Goal: Transaction & Acquisition: Subscribe to service/newsletter

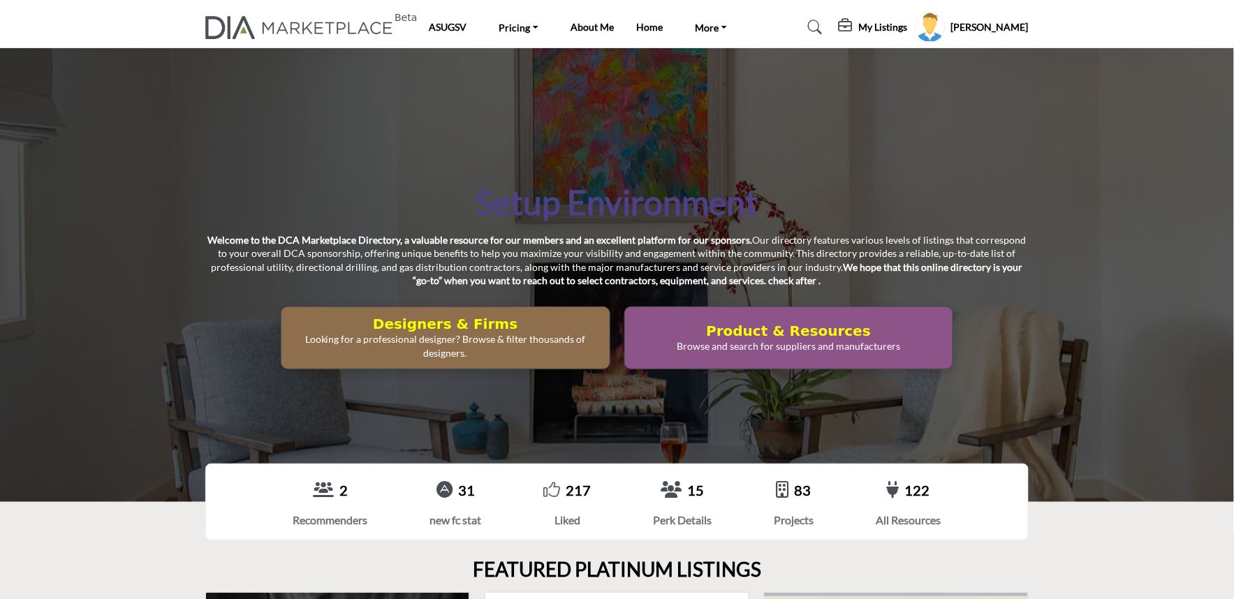
click at [856, 19] on icon at bounding box center [847, 26] width 17 height 14
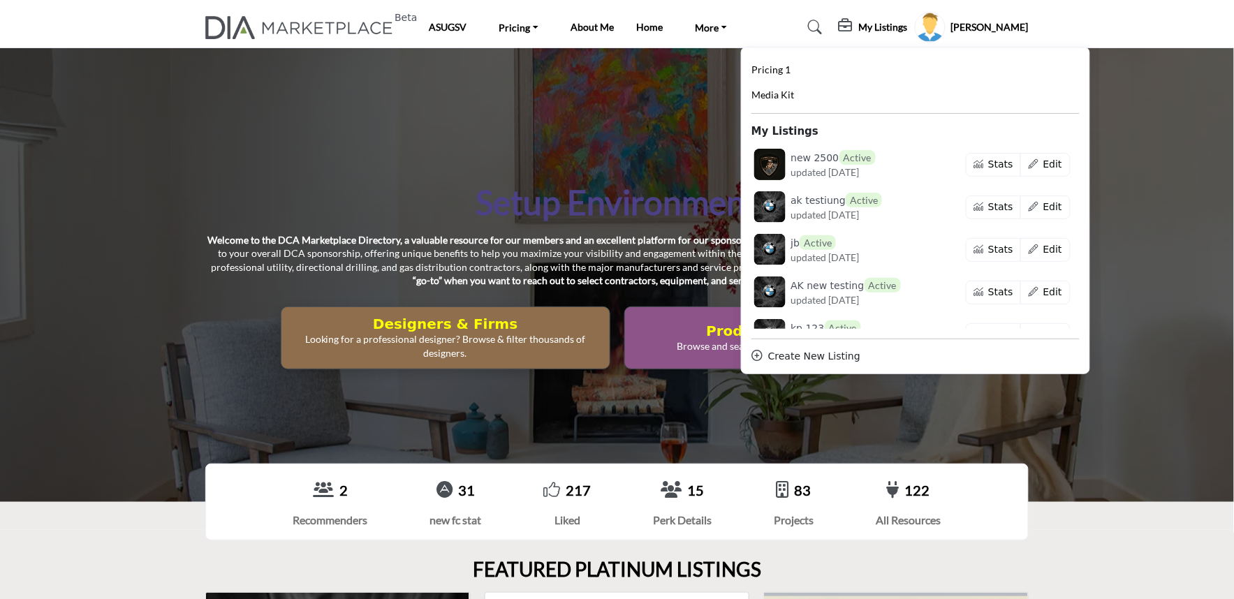
click at [813, 360] on div "Create New Listing" at bounding box center [916, 356] width 328 height 15
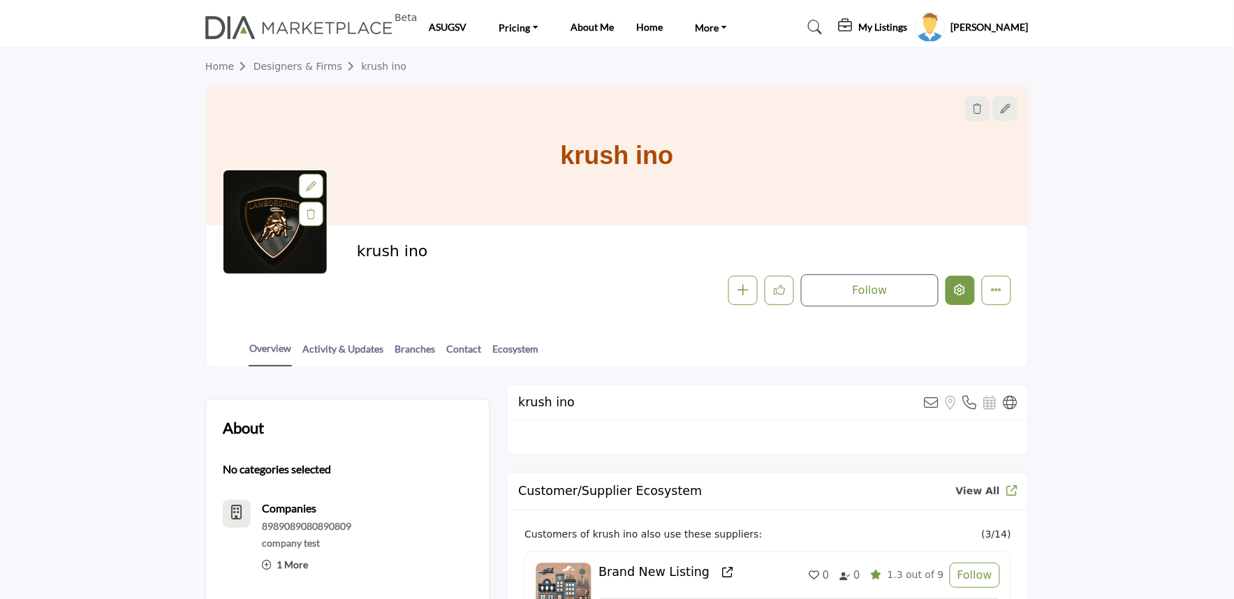
click at [972, 289] on button "Edit company" at bounding box center [960, 290] width 29 height 29
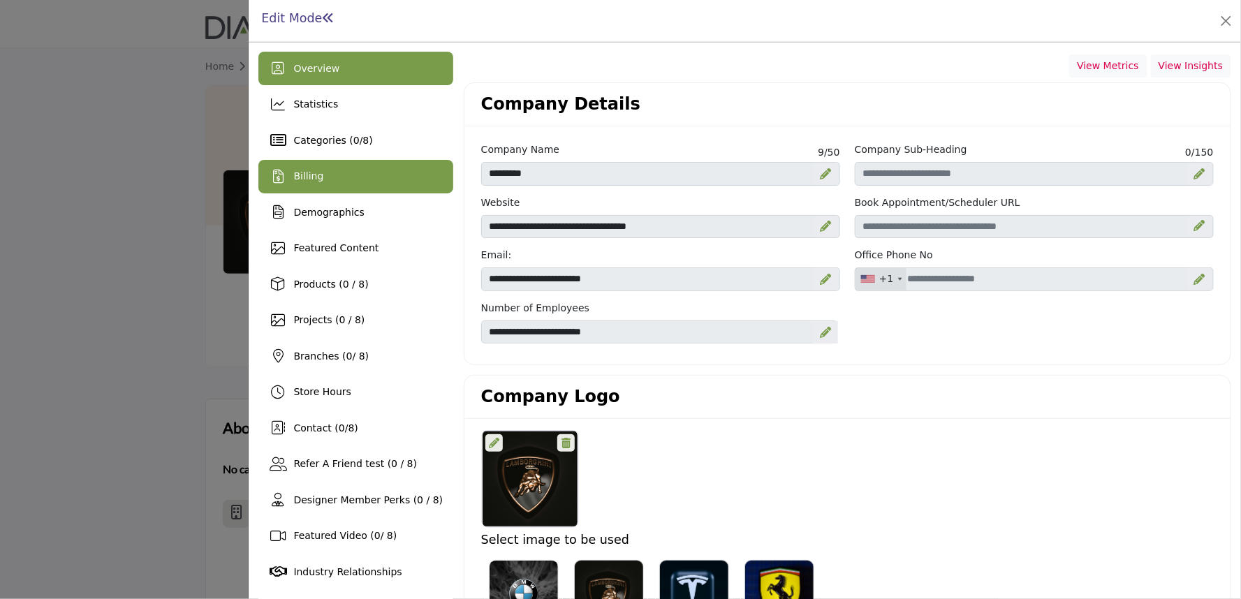
click at [379, 177] on div "Billing" at bounding box center [355, 177] width 195 height 34
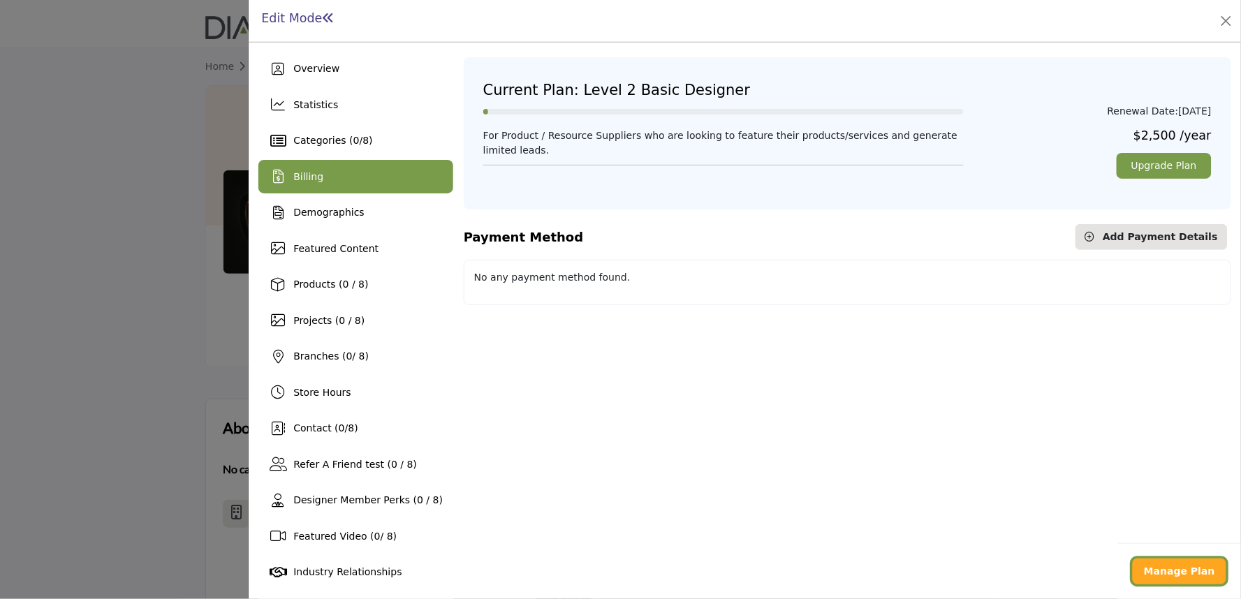
click at [1178, 573] on b "Manage Plan" at bounding box center [1179, 571] width 71 height 11
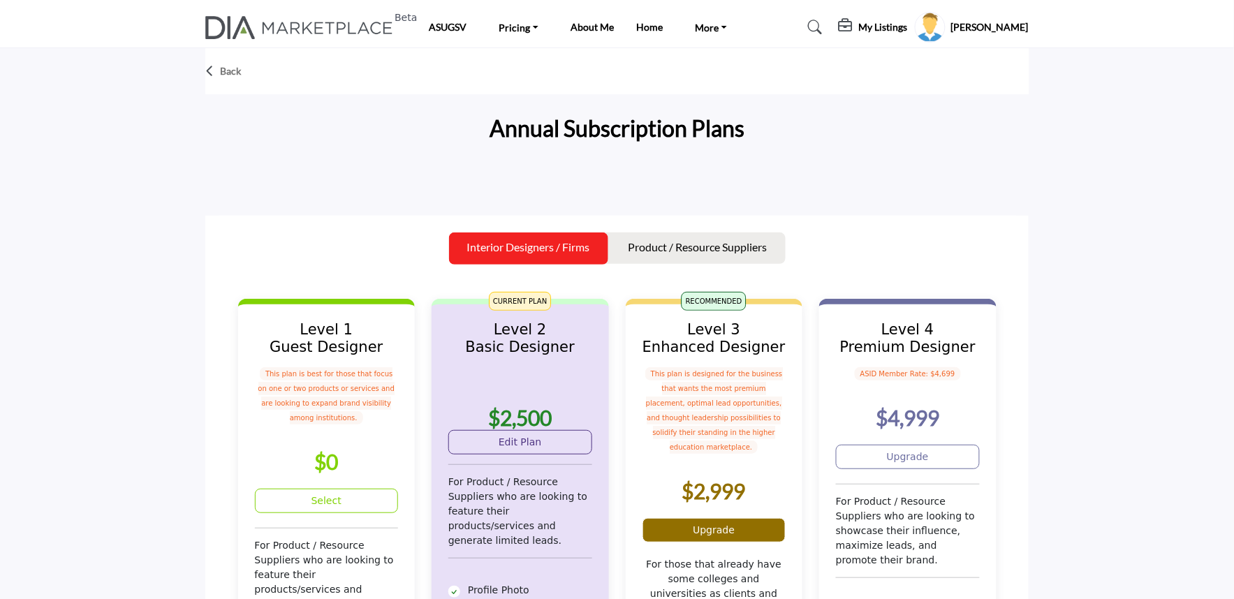
click at [692, 518] on link "Upgrade" at bounding box center [715, 530] width 144 height 24
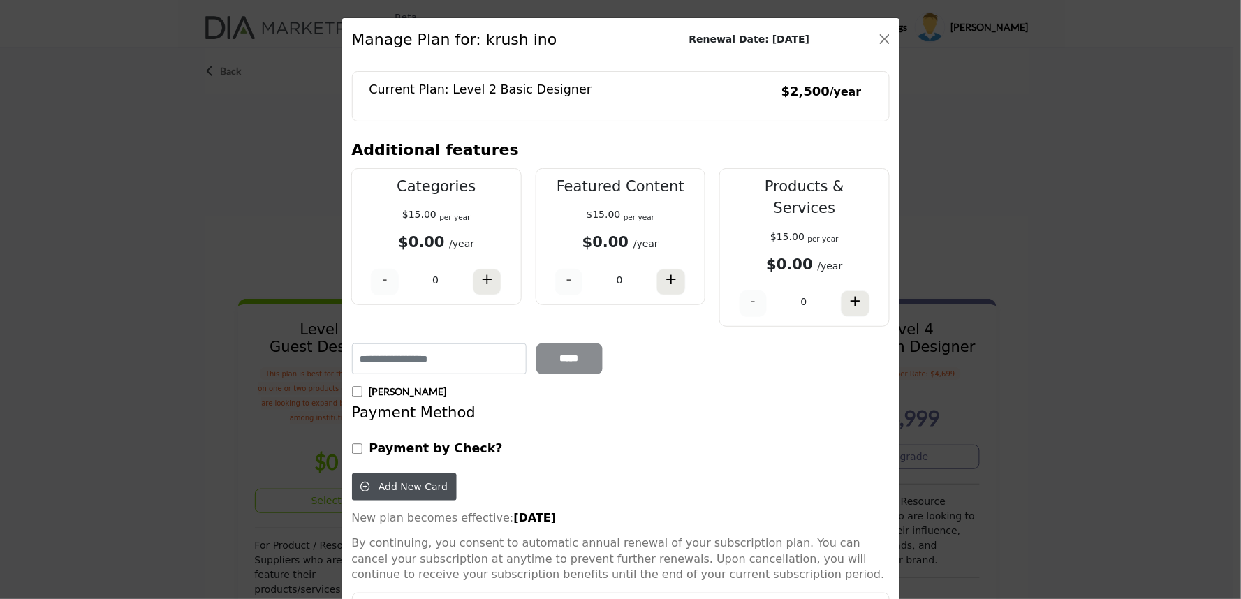
scroll to position [170, 0]
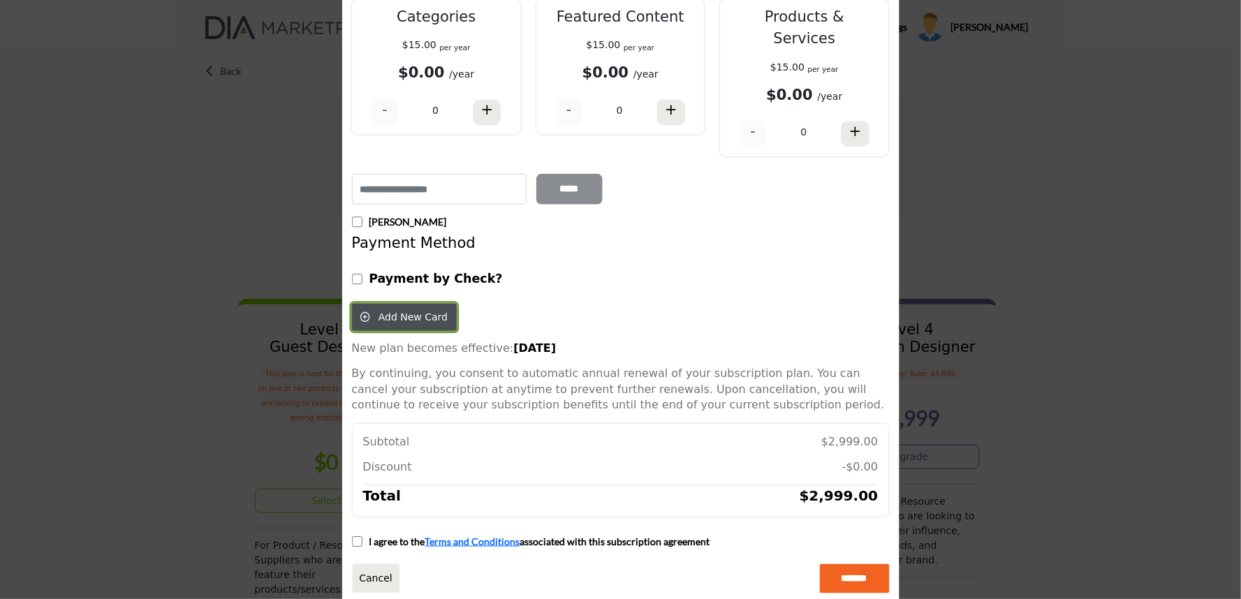
click at [400, 312] on span "Add New Card" at bounding box center [413, 317] width 69 height 11
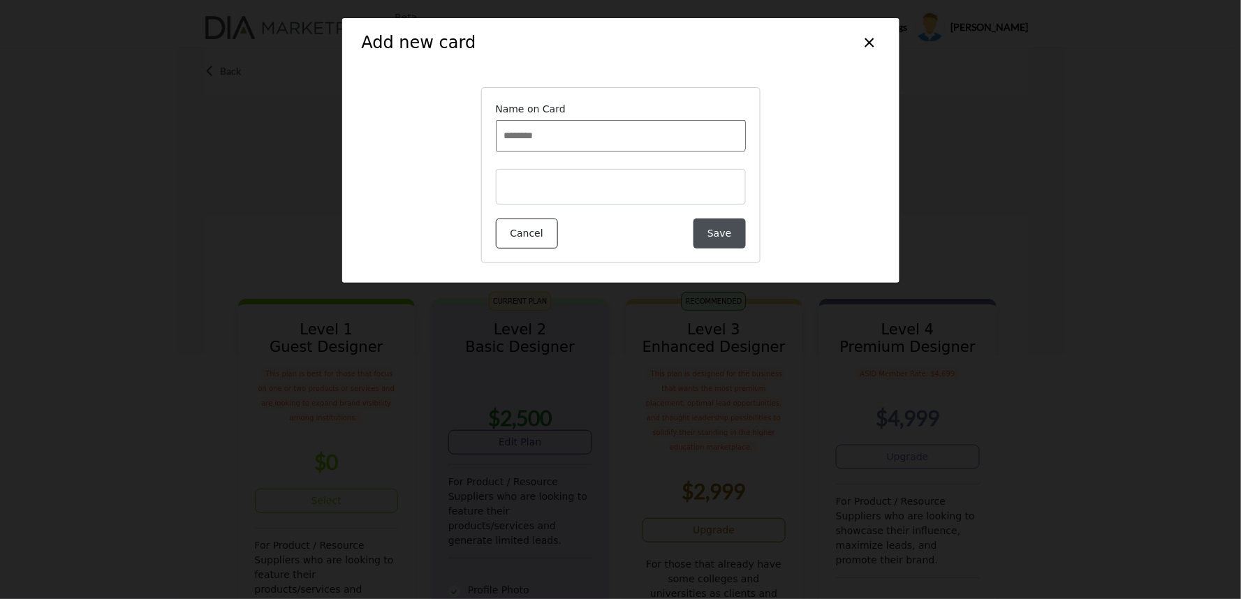
click at [519, 134] on input "Name on Card" at bounding box center [621, 135] width 250 height 31
type input "**"
click at [721, 231] on button "Save" at bounding box center [720, 234] width 52 height 30
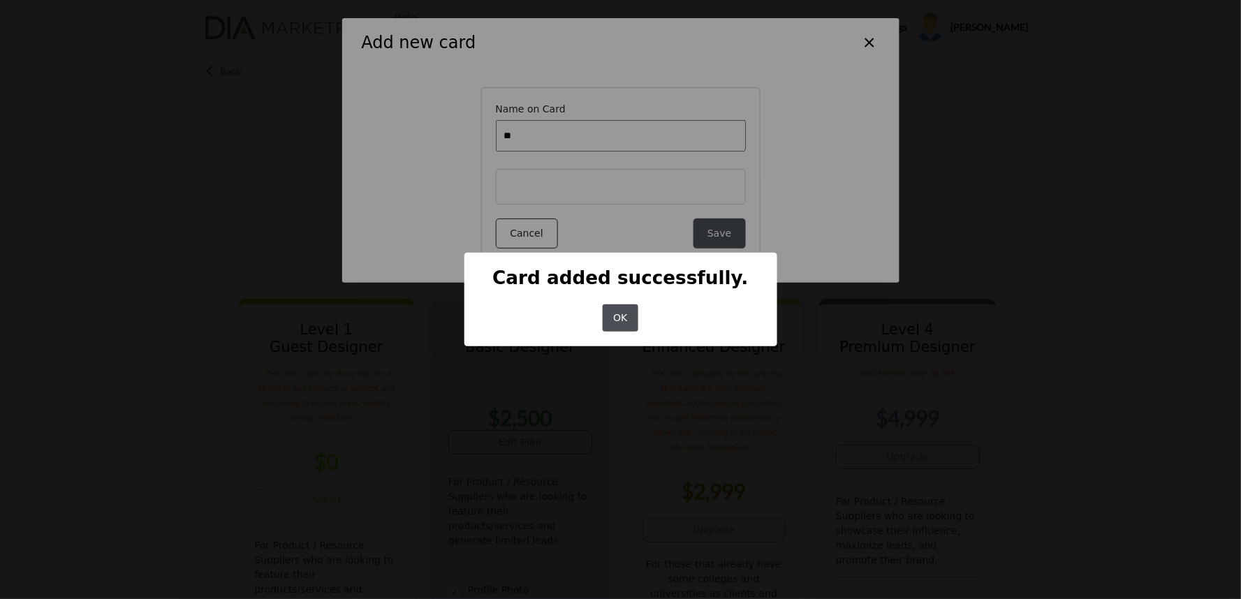
click at [627, 316] on button "OK" at bounding box center [621, 318] width 36 height 27
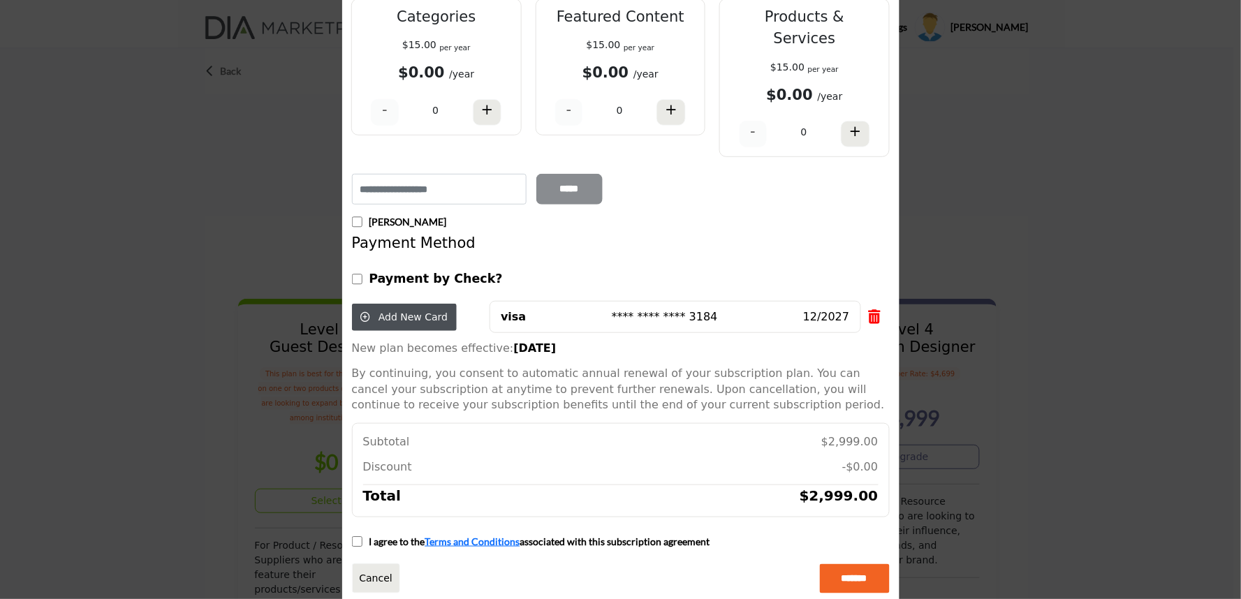
click at [627, 307] on link "visa **** **** **** 3184 12/2027" at bounding box center [675, 317] width 371 height 32
click at [657, 309] on h5 "**** **** **** 3184" at bounding box center [665, 316] width 106 height 15
click at [860, 564] on input "*******" at bounding box center [855, 578] width 70 height 29
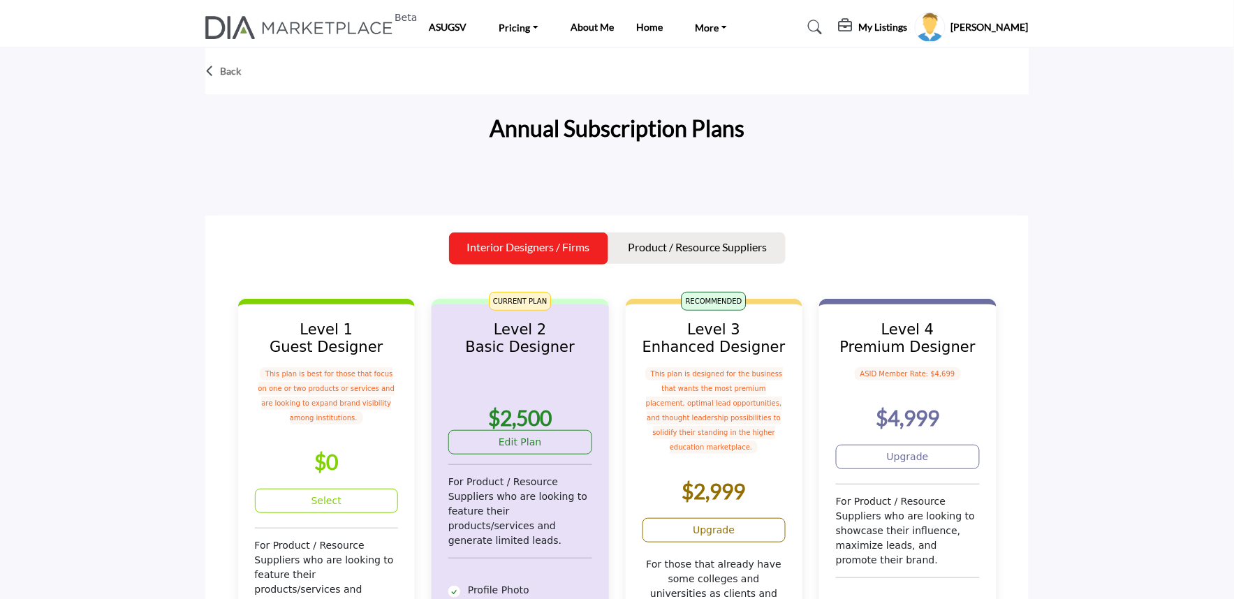
click at [222, 70] on p "Back" at bounding box center [230, 71] width 21 height 14
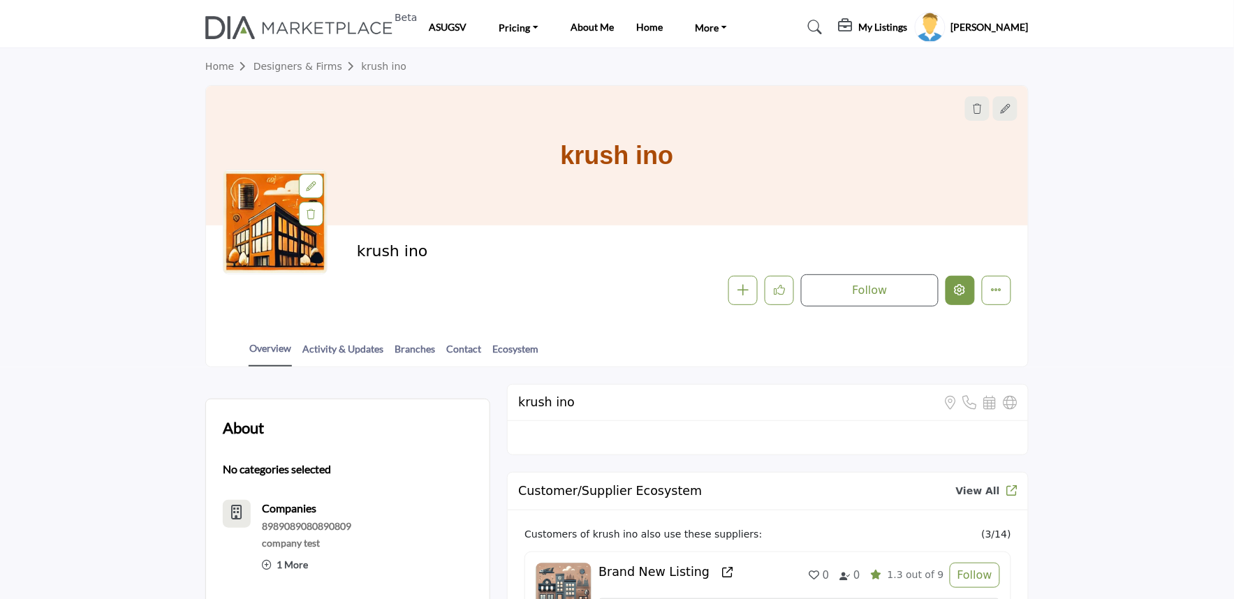
click at [956, 284] on icon "Edit company" at bounding box center [960, 289] width 11 height 11
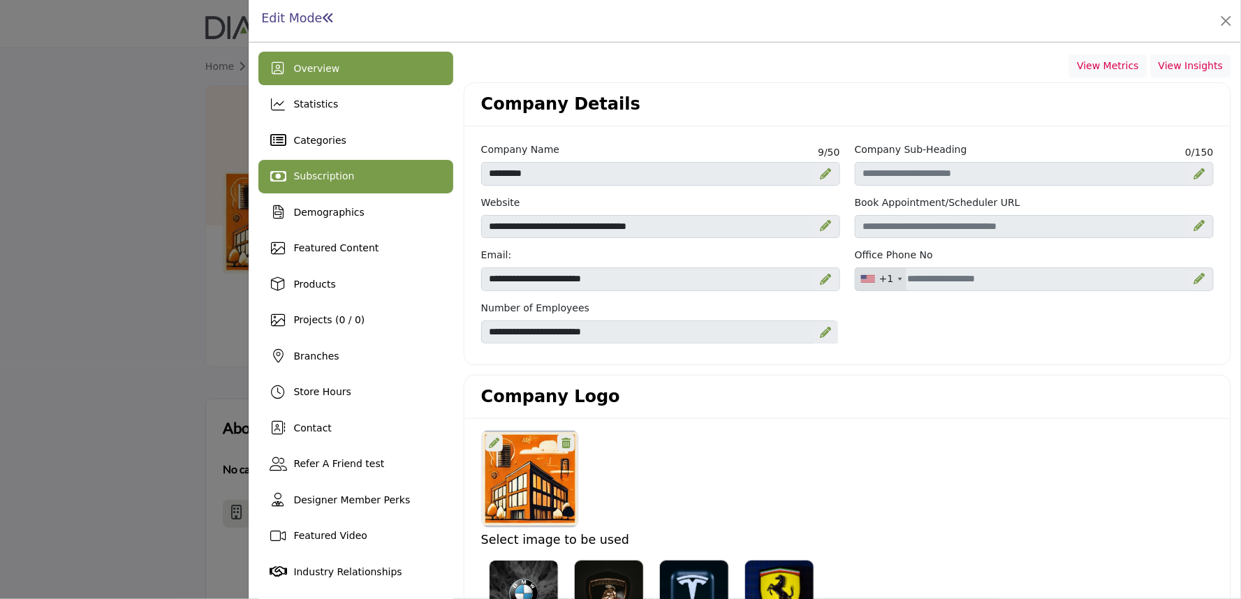
click at [316, 162] on div "Subscription" at bounding box center [355, 177] width 195 height 34
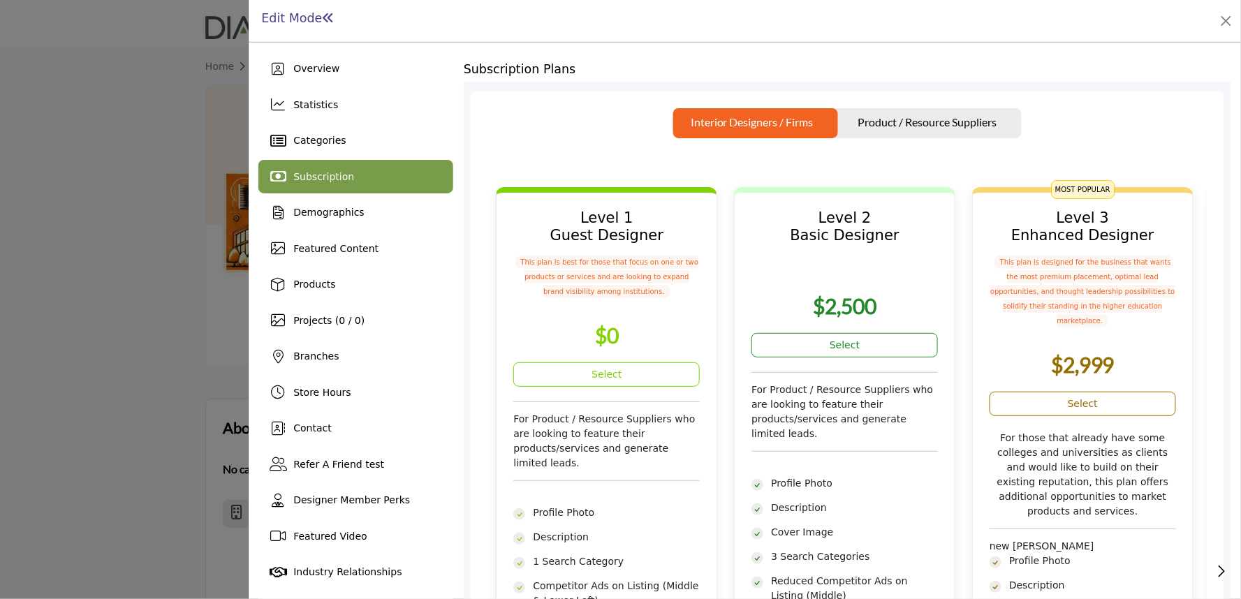
click at [144, 217] on div at bounding box center [620, 299] width 1241 height 599
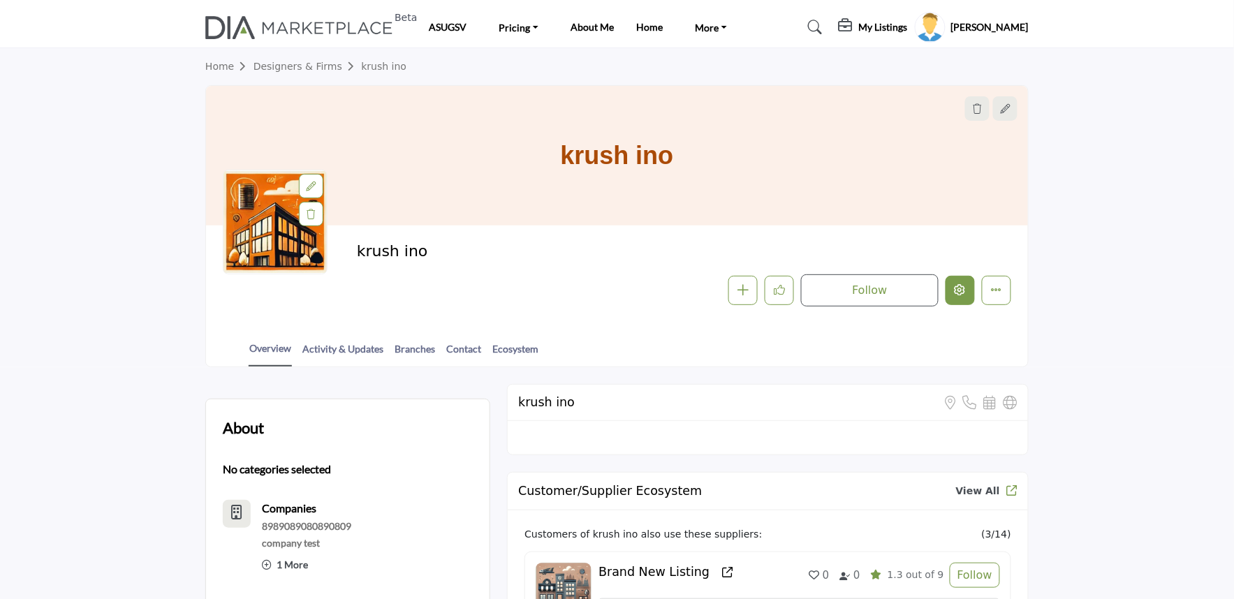
click at [955, 297] on button "Edit company" at bounding box center [960, 290] width 29 height 29
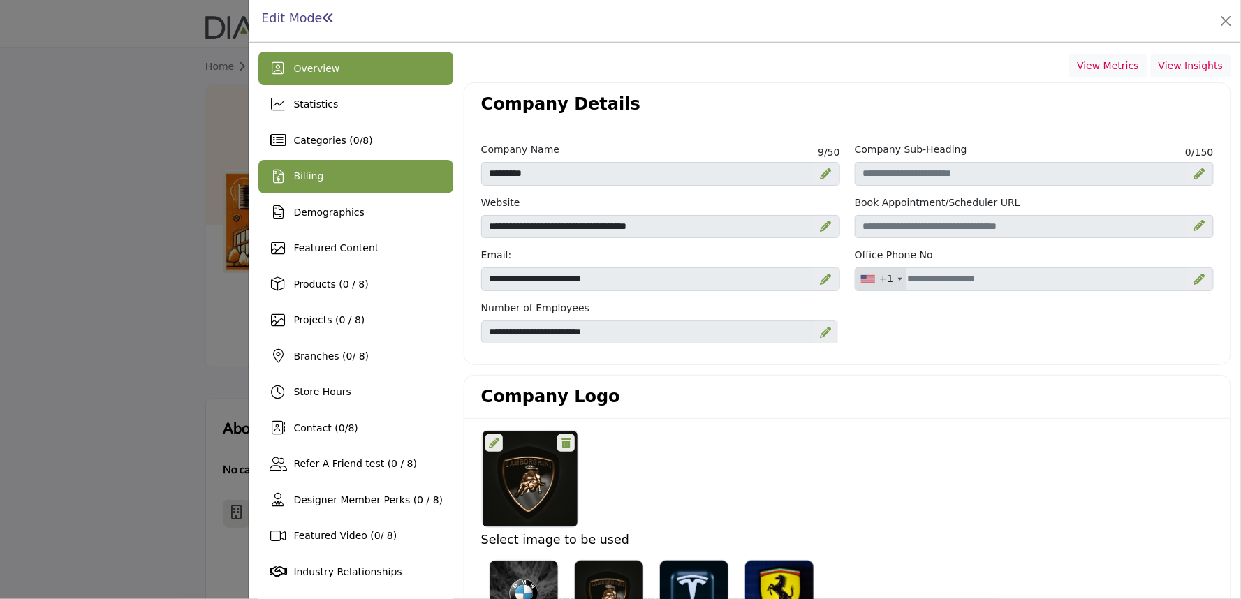
click at [352, 180] on div "Billing" at bounding box center [355, 177] width 195 height 34
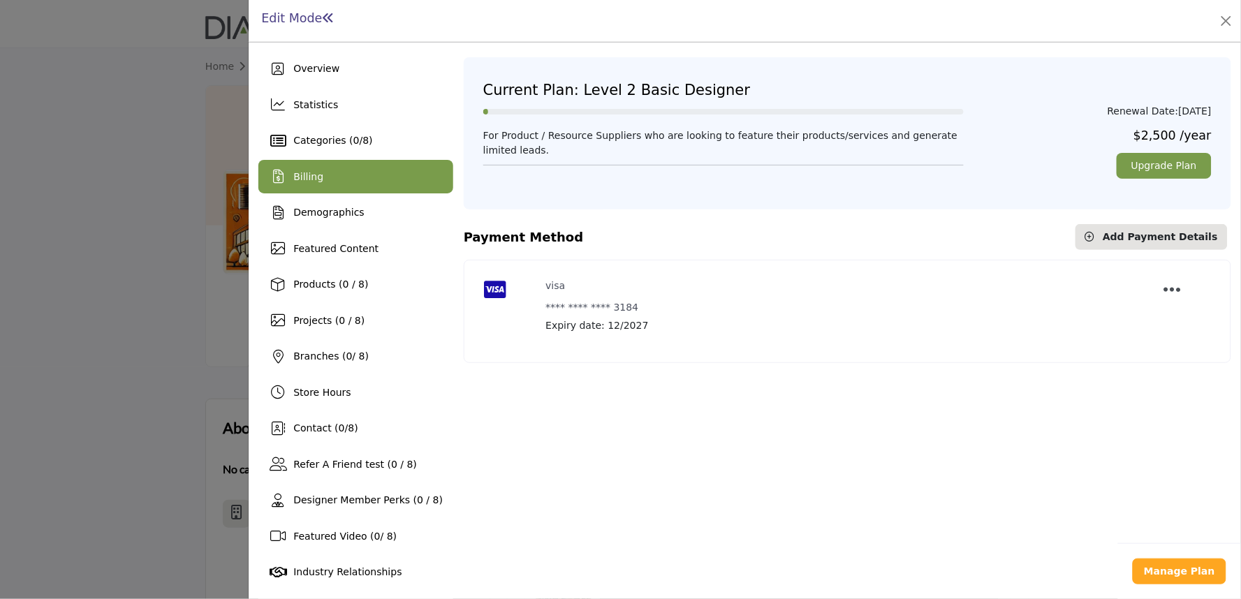
click at [1164, 287] on icon "Payment Options" at bounding box center [1172, 290] width 17 height 20
click at [919, 418] on div "Current Plan: Level 2 Basic Designer Renewal Date: Aug 13, 2026 For Product / R…" at bounding box center [848, 356] width 768 height 609
click at [1157, 577] on b "Manage Plan" at bounding box center [1179, 571] width 71 height 11
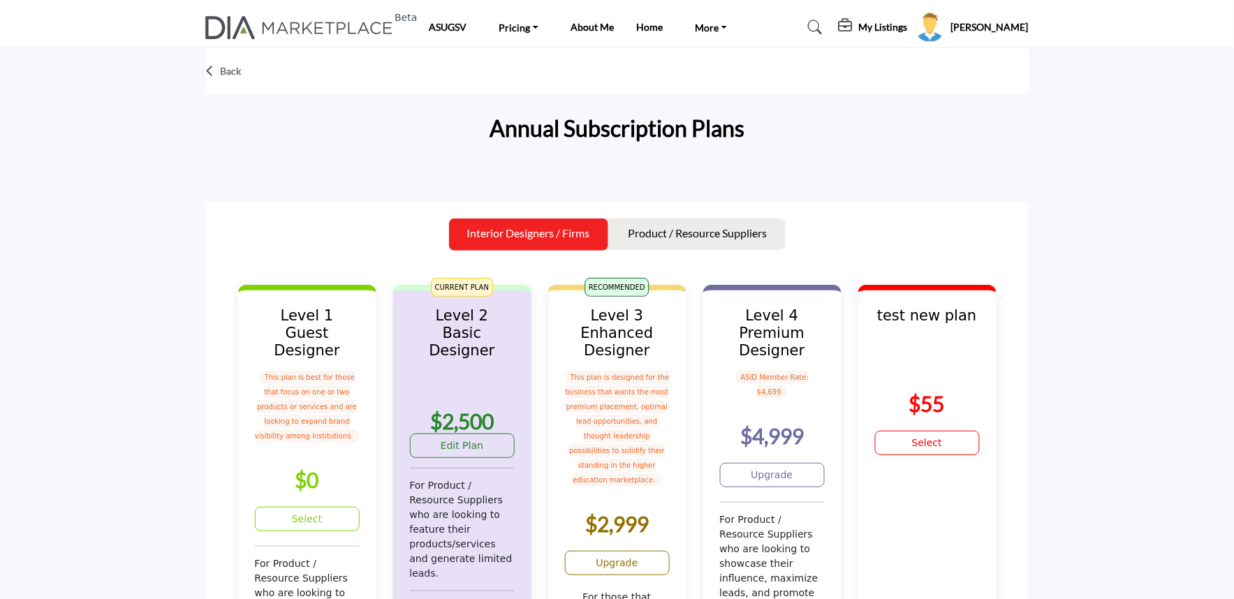
click at [438, 171] on div at bounding box center [617, 175] width 824 height 14
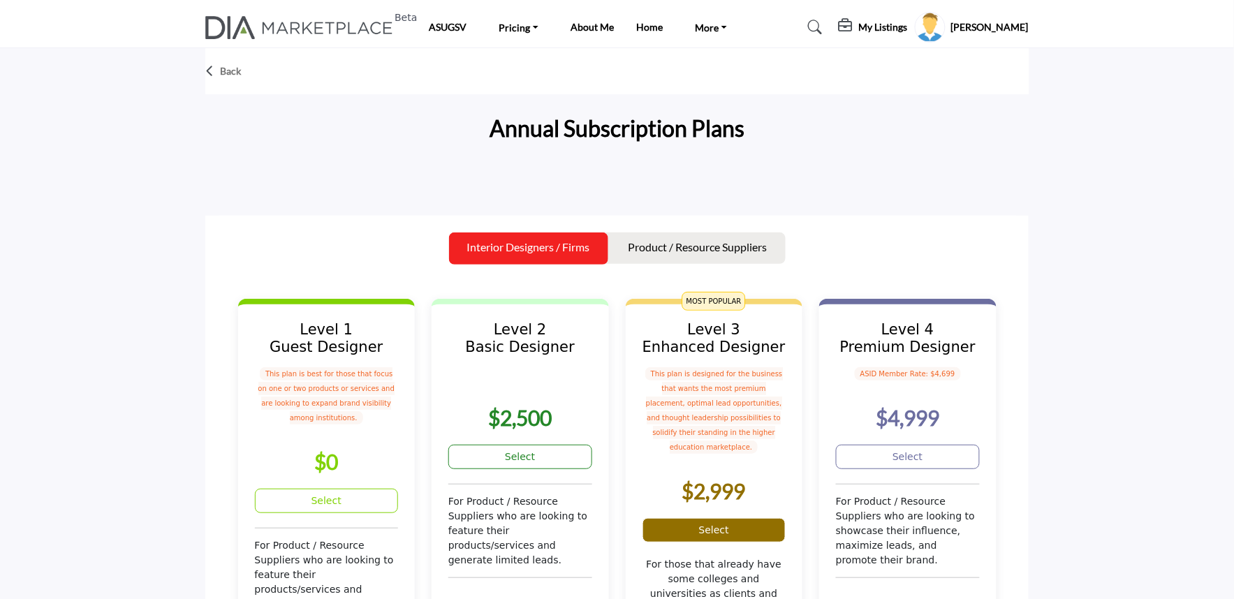
click at [715, 518] on link "Select" at bounding box center [715, 530] width 144 height 24
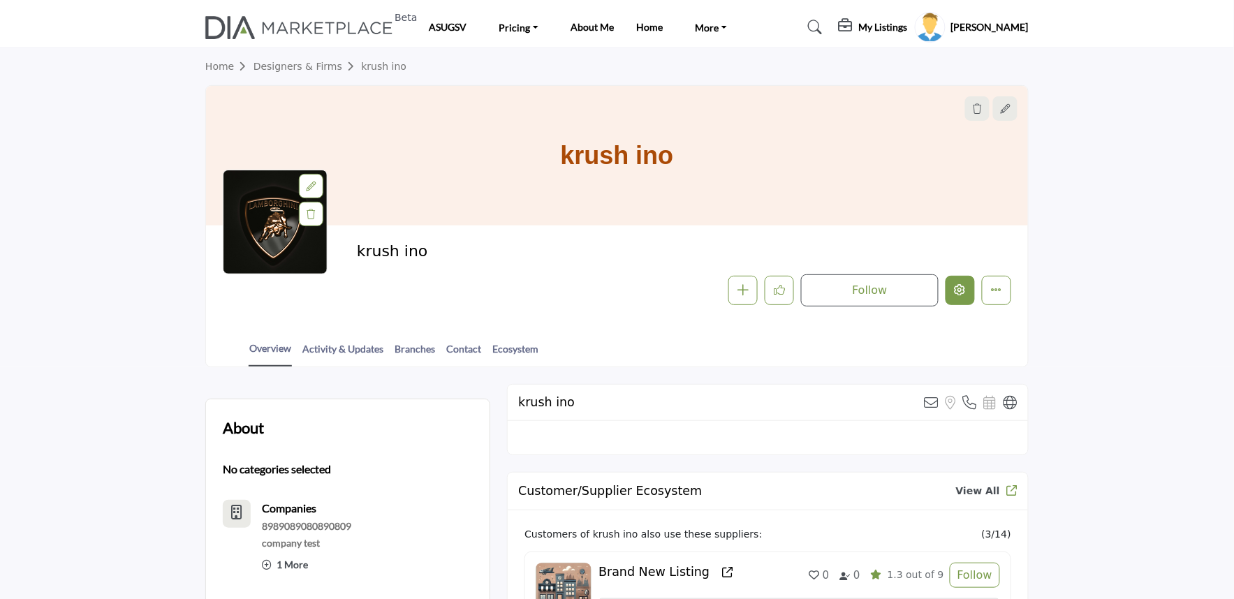
click at [966, 293] on button "Edit company" at bounding box center [960, 290] width 29 height 29
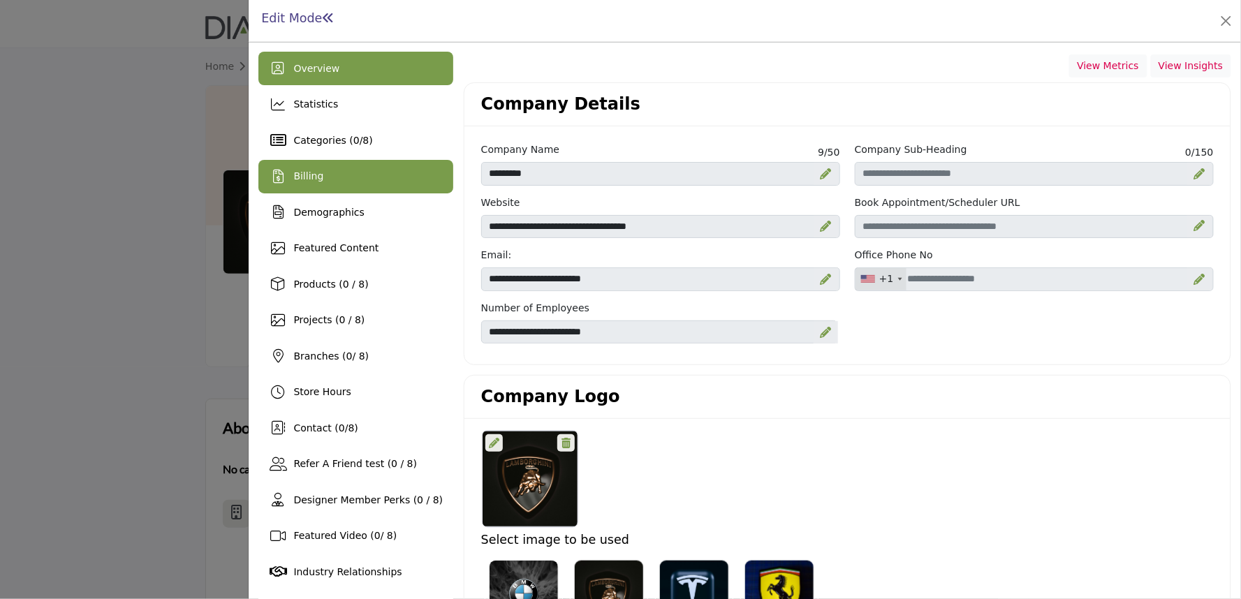
click at [342, 179] on div "Billing" at bounding box center [355, 177] width 195 height 34
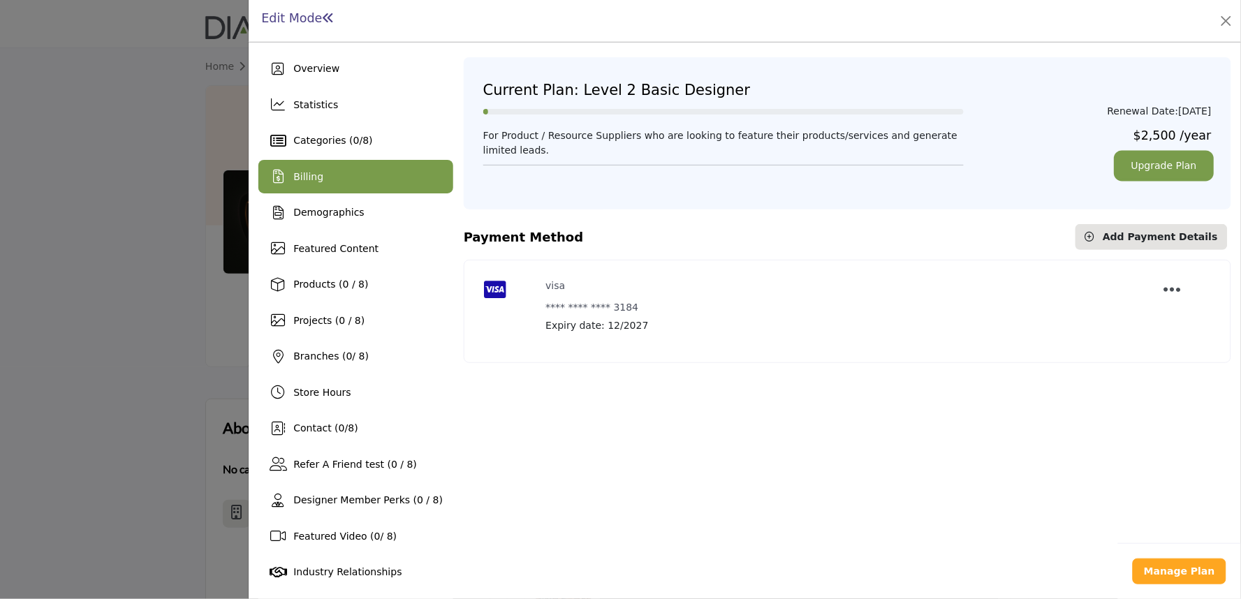
click at [1144, 171] on link "Upgrade Plan" at bounding box center [1164, 166] width 95 height 26
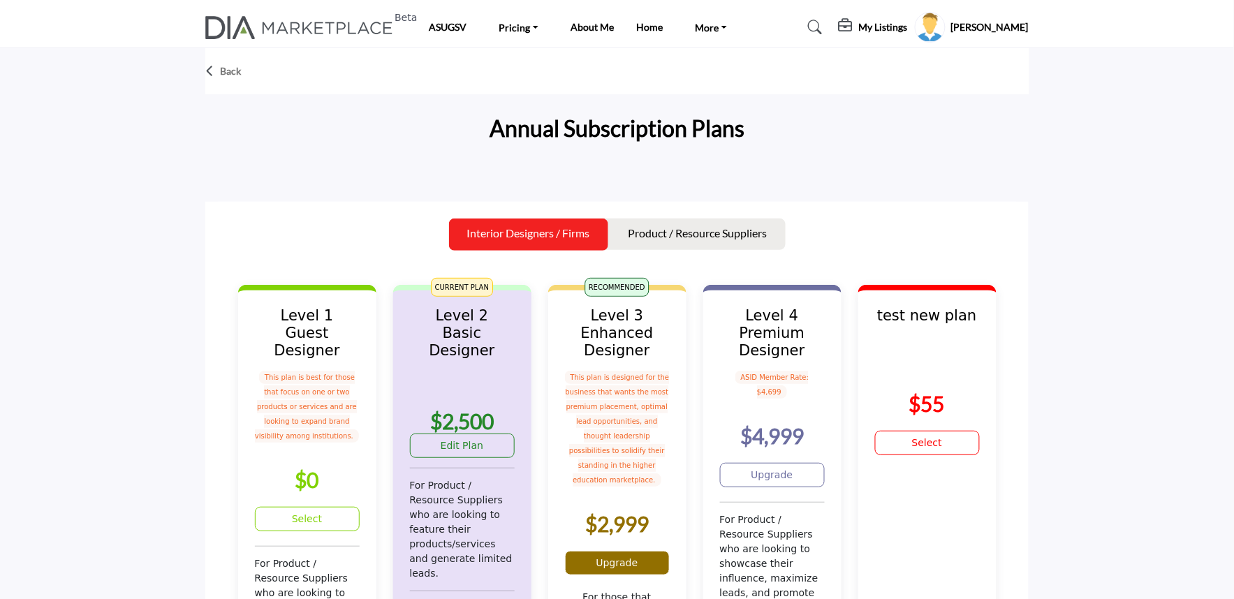
click at [597, 551] on link "Upgrade" at bounding box center [617, 563] width 105 height 24
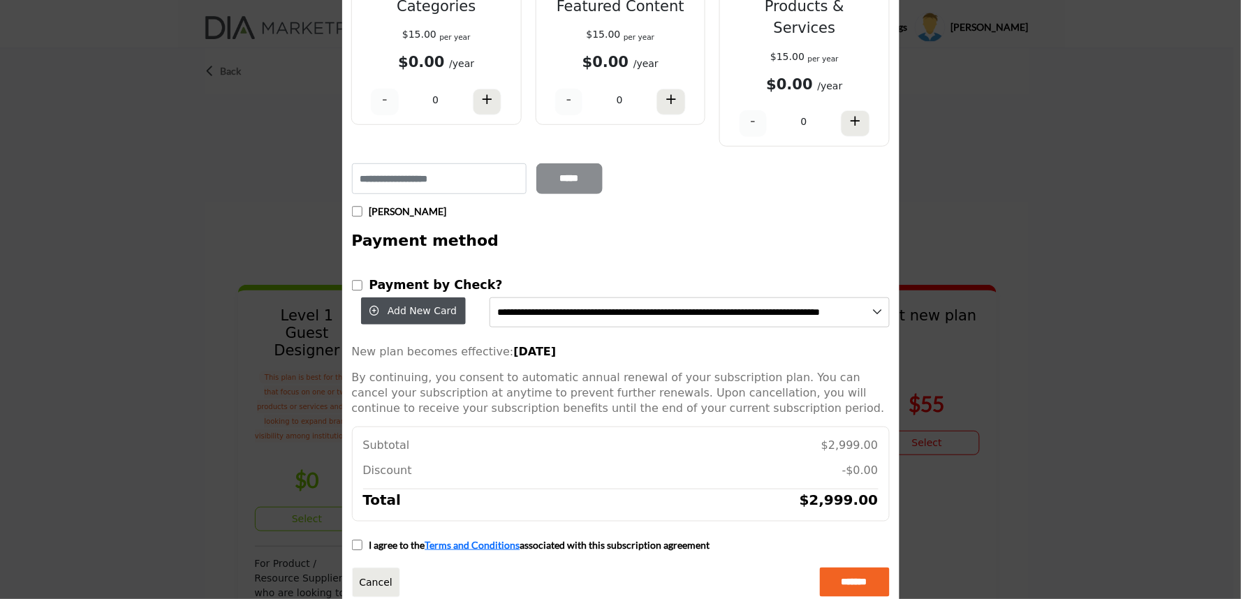
scroll to position [184, 0]
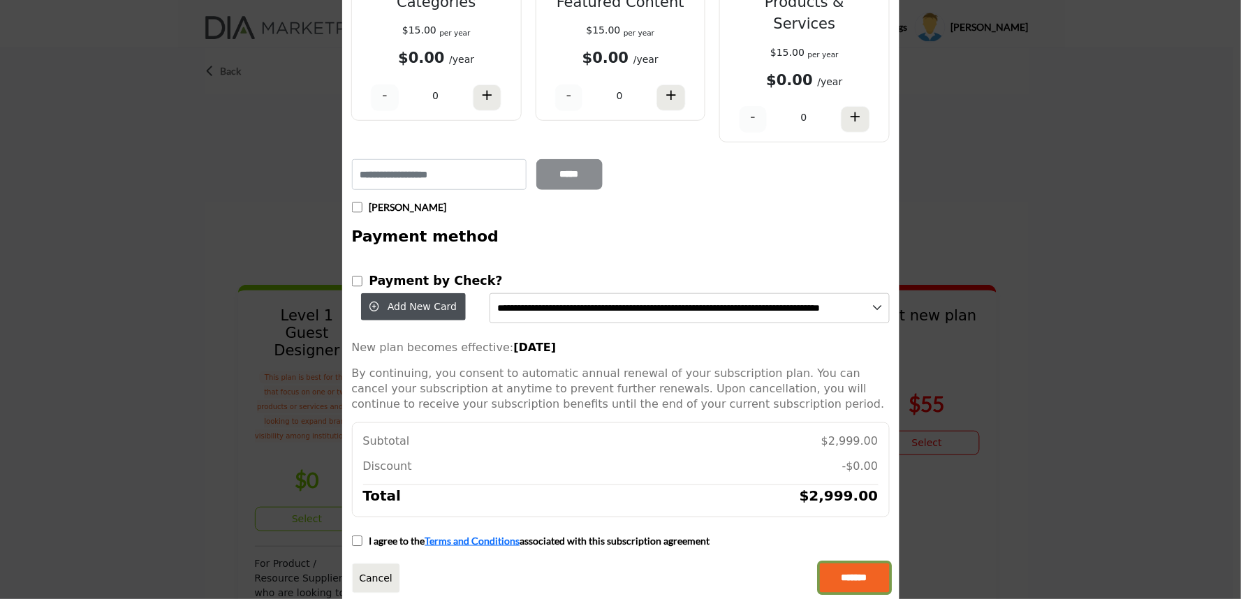
click at [840, 567] on input "*******" at bounding box center [855, 578] width 70 height 29
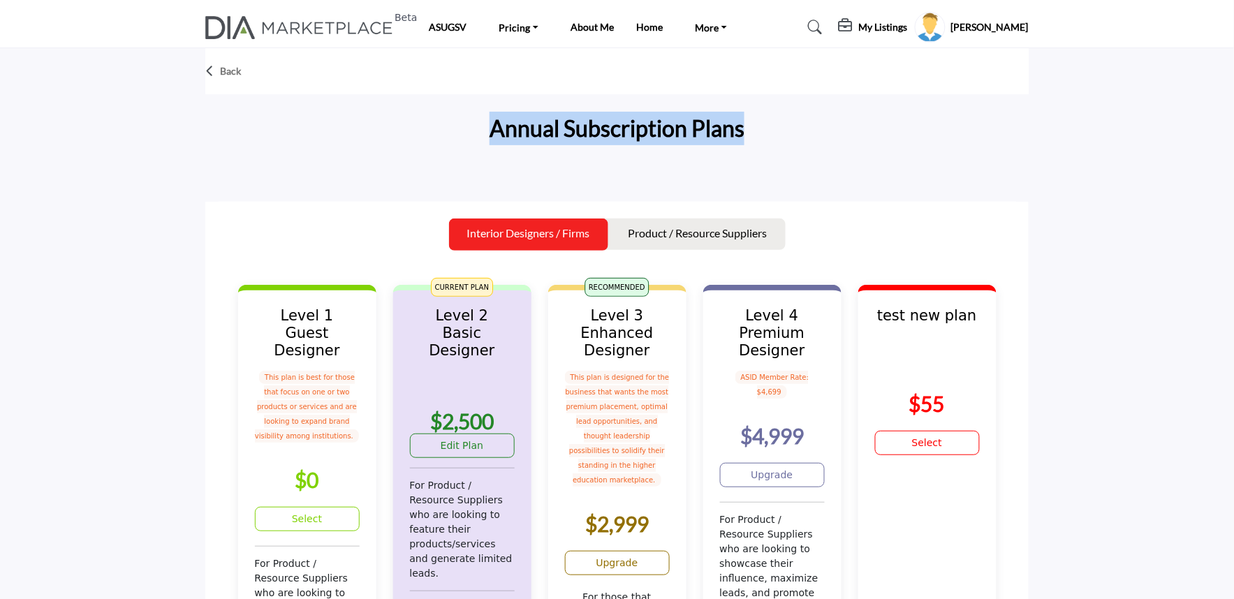
drag, startPoint x: 474, startPoint y: 138, endPoint x: 885, endPoint y: 183, distance: 413.9
click at [965, 156] on div "Annual Subscription Plans" at bounding box center [617, 131] width 824 height 52
